Goal: Answer question/provide support

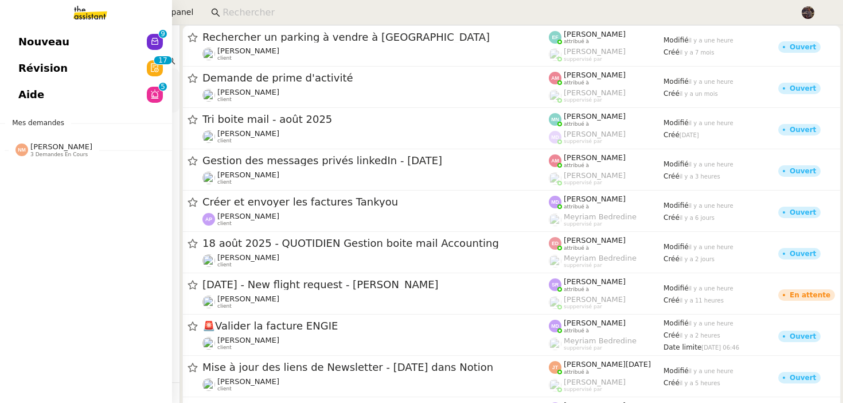
click at [60, 34] on span "Nouveau" at bounding box center [43, 41] width 51 height 17
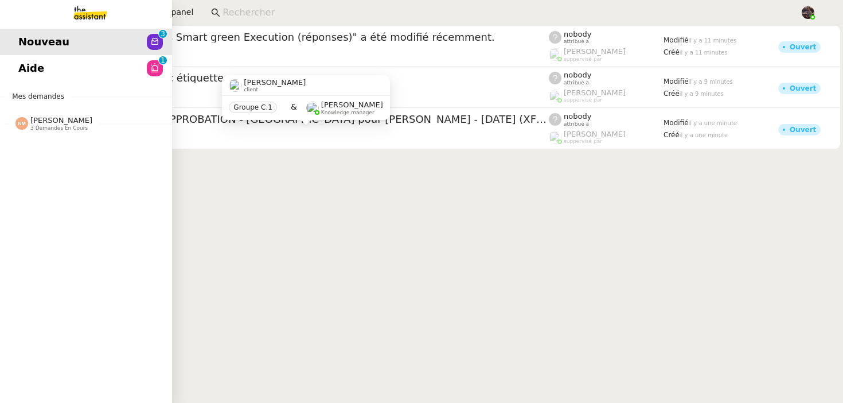
click at [32, 76] on span "Aide" at bounding box center [31, 68] width 26 height 17
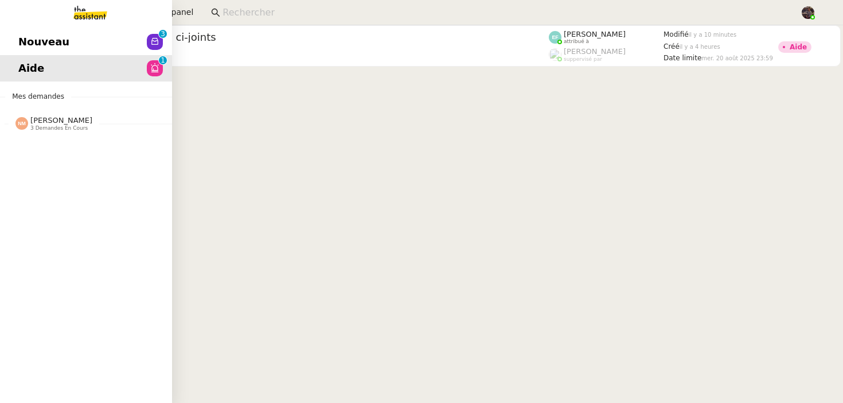
click at [103, 41] on link "Nouveau 0 1 2 3 4 5 6 7 8 9" at bounding box center [86, 42] width 172 height 26
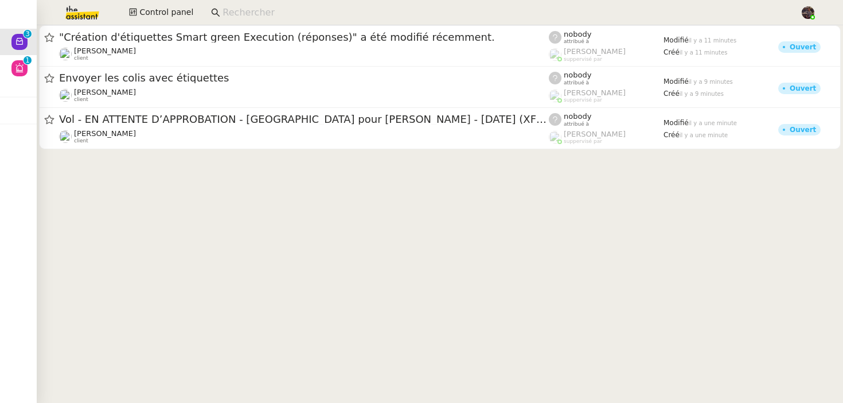
click at [313, 209] on cdk-virtual-scroll-viewport ""Création d'étiquettes Smart green Execution (réponses)" a été modifié récemmen…" at bounding box center [440, 214] width 807 height 378
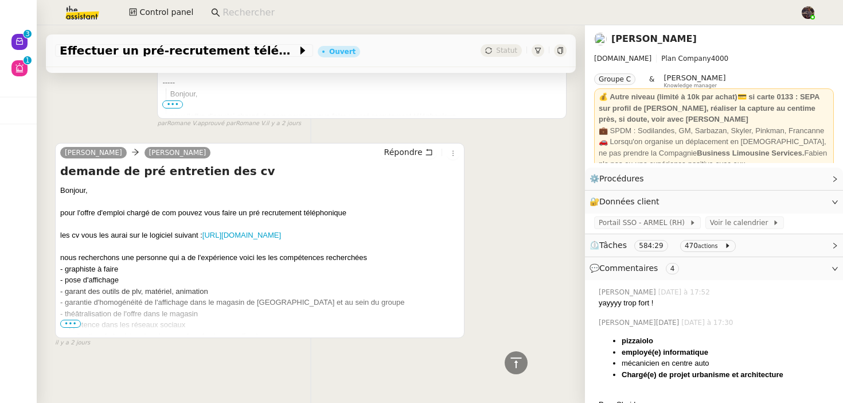
scroll to position [4202, 0]
